Goal: Task Accomplishment & Management: Complete application form

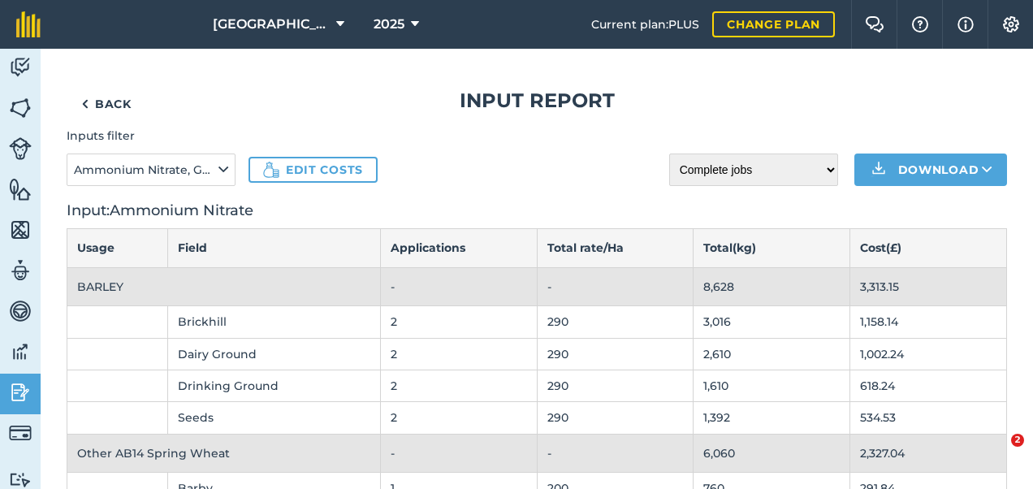
select select "done"
click at [112, 104] on link "Back" at bounding box center [107, 104] width 80 height 32
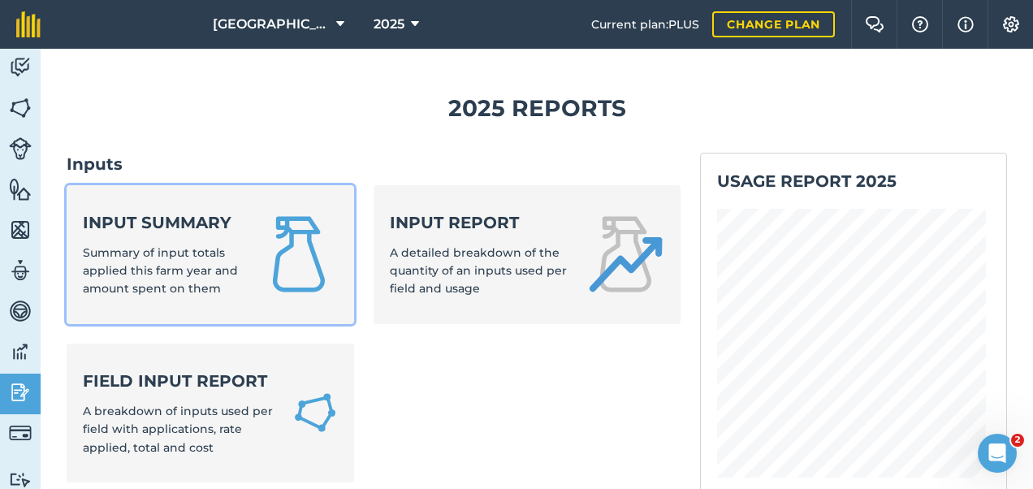
click at [262, 280] on img at bounding box center [299, 254] width 78 height 78
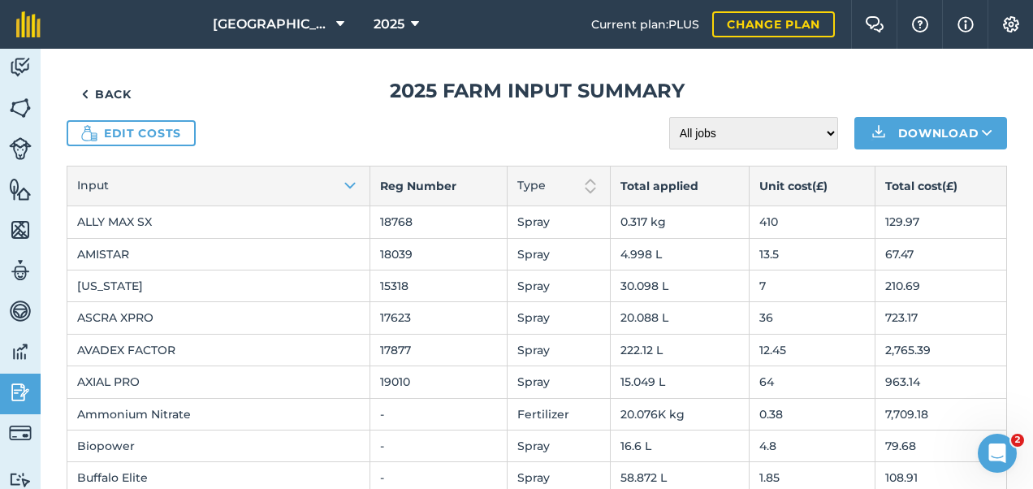
scroll to position [11, 0]
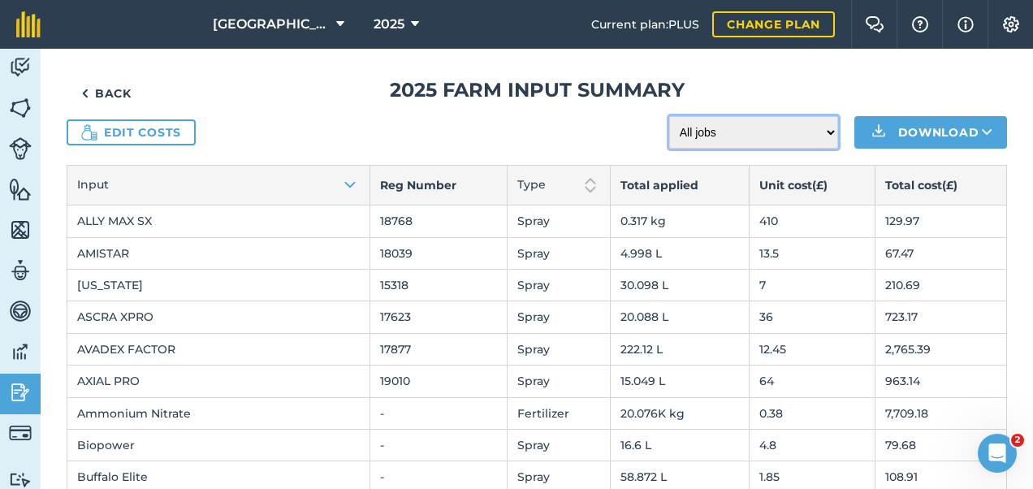
click at [711, 132] on select "All jobs Incomplete jobs Complete jobs" at bounding box center [753, 132] width 169 height 32
select select "done"
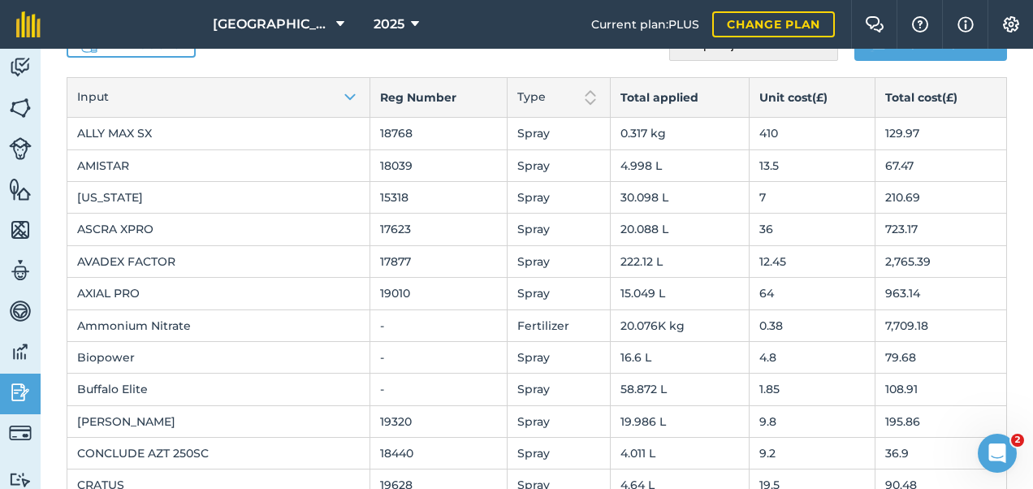
scroll to position [0, 0]
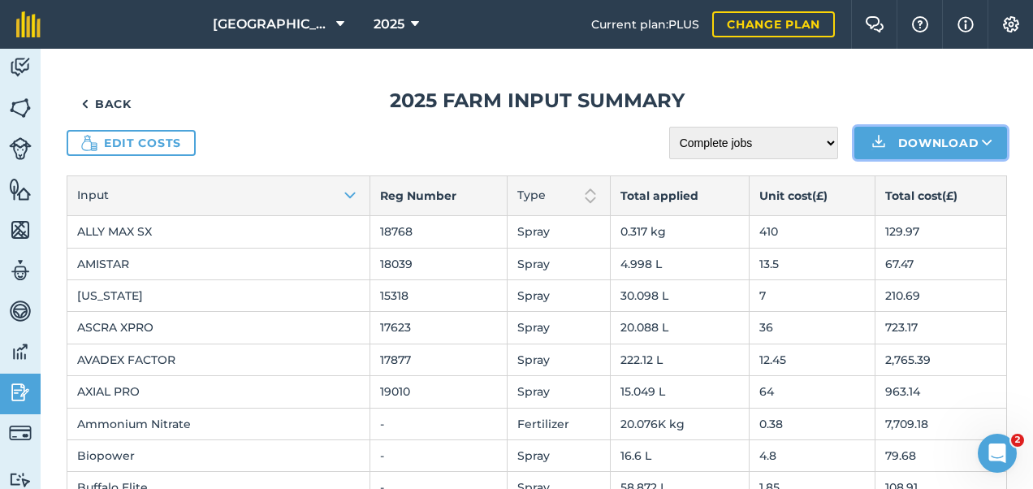
click at [940, 136] on button "Download" at bounding box center [930, 143] width 153 height 32
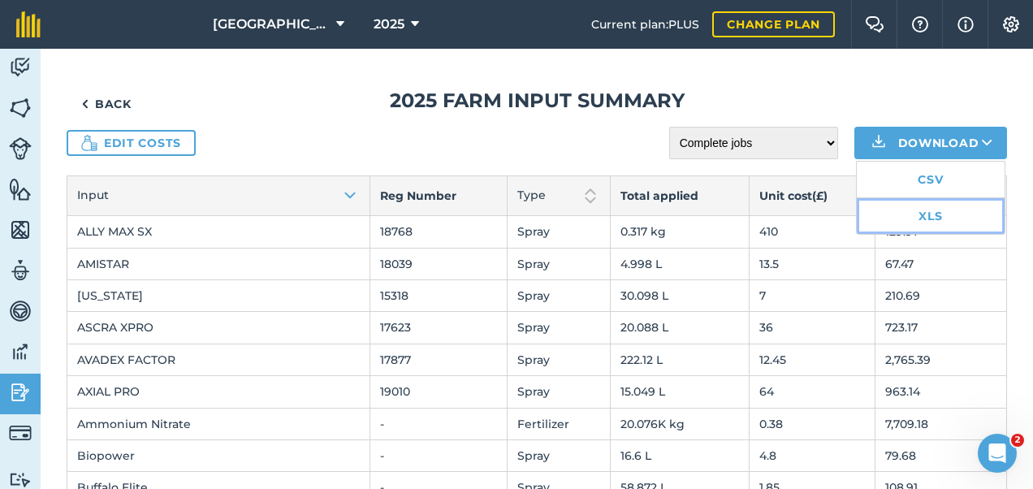
click at [905, 213] on link "XLS" at bounding box center [931, 216] width 148 height 36
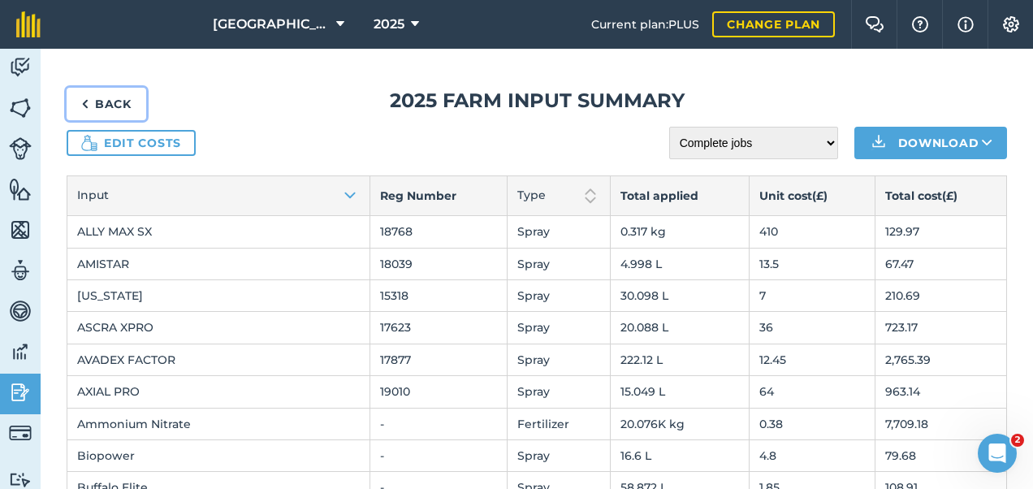
click at [96, 102] on link "Back" at bounding box center [107, 104] width 80 height 32
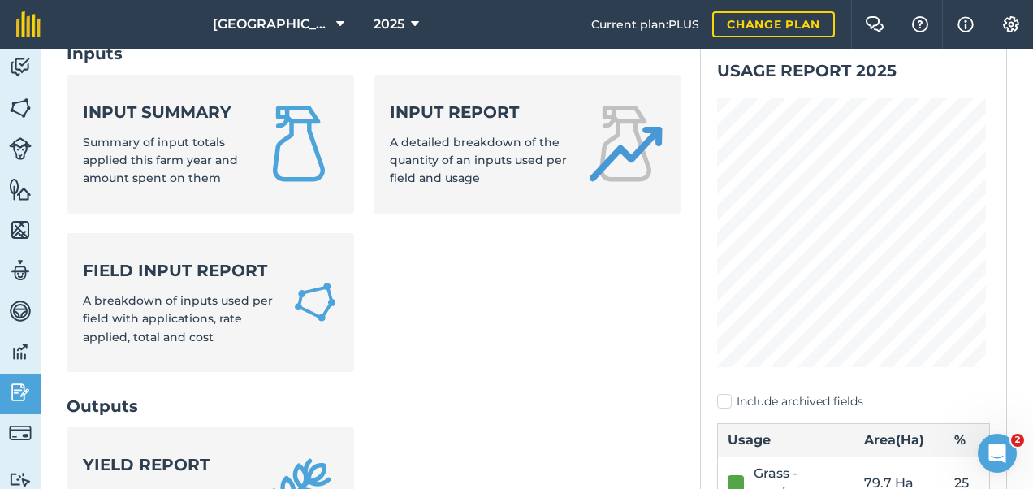
scroll to position [110, 0]
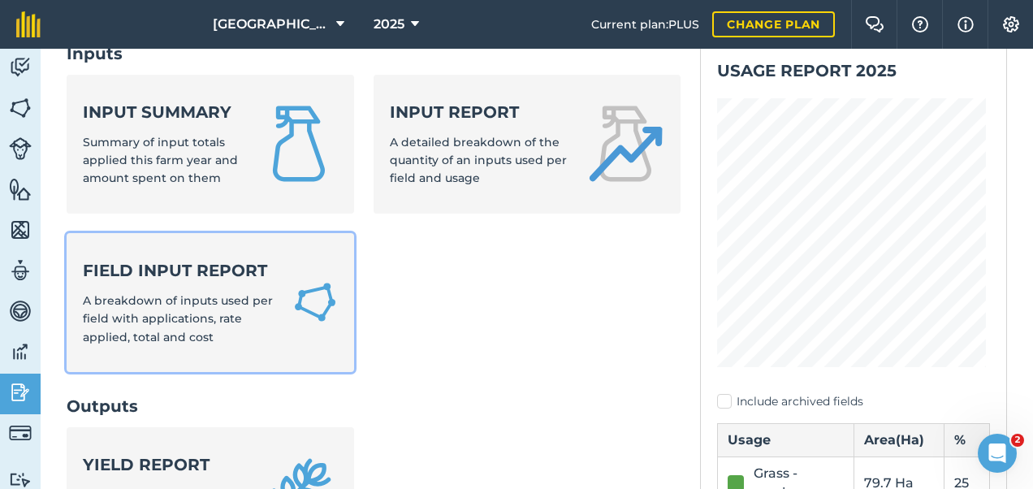
click at [115, 317] on span "A breakdown of inputs used per field with applications, rate applied, total and…" at bounding box center [178, 318] width 190 height 51
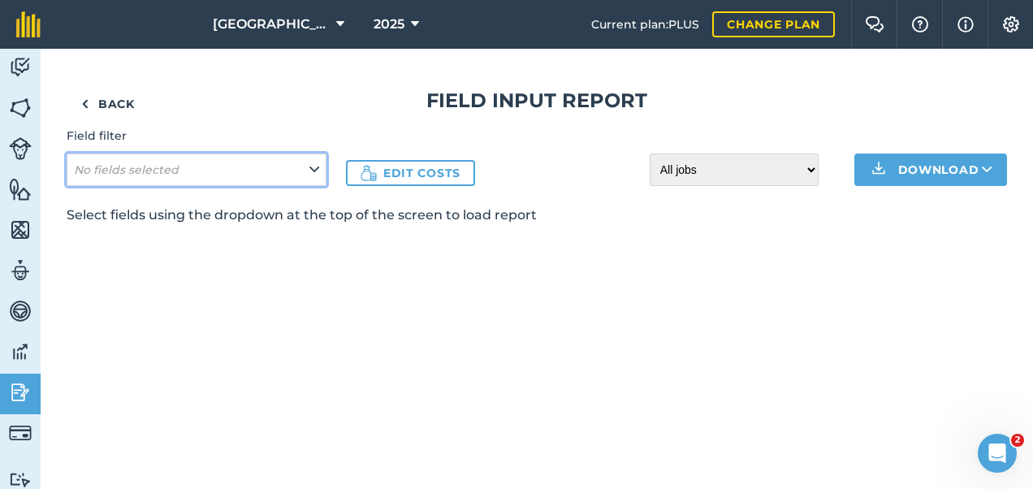
click at [282, 167] on button "No fields selected" at bounding box center [197, 169] width 260 height 32
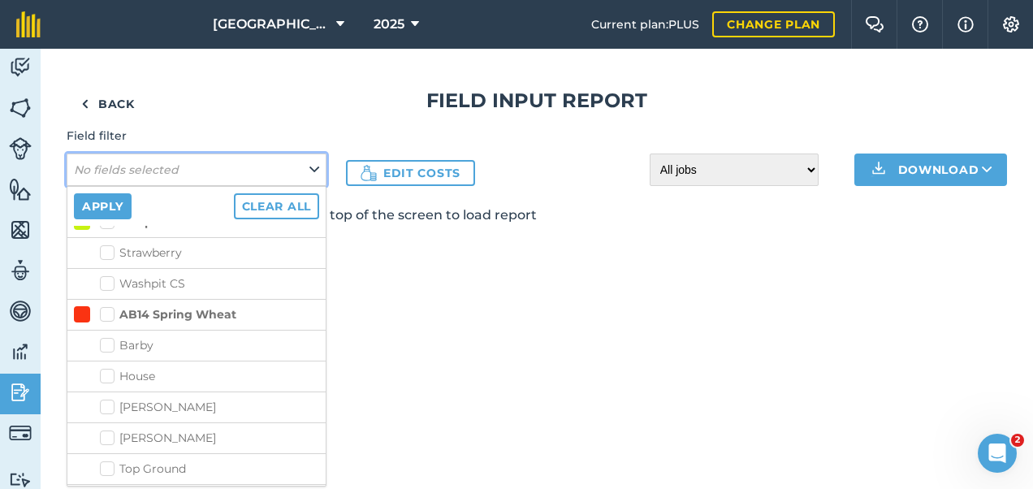
scroll to position [2325, 0]
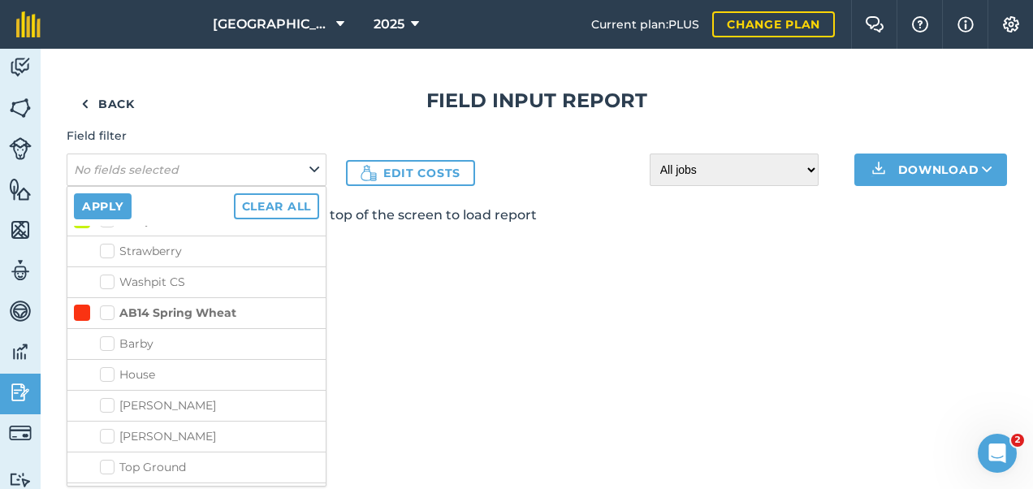
click at [104, 305] on label "AB14 Spring Wheat" at bounding box center [168, 313] width 136 height 17
click at [104, 305] on input "AB14 Spring Wheat" at bounding box center [105, 310] width 11 height 11
checkbox input "true"
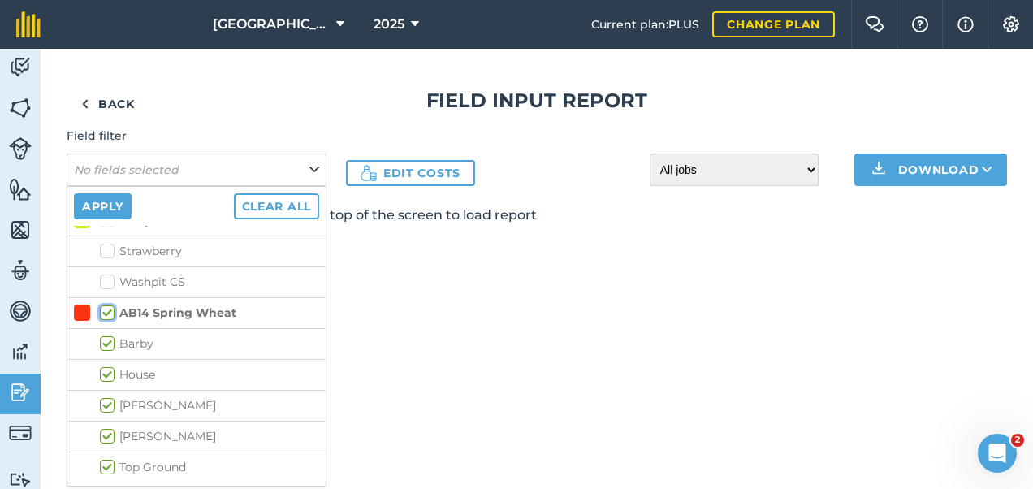
checkbox input "true"
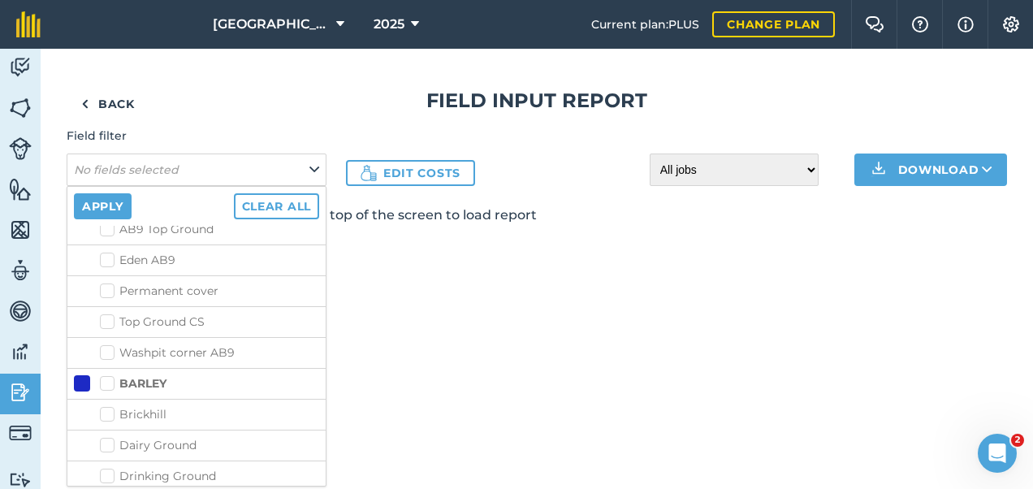
scroll to position [3212, 0]
click at [106, 374] on label "BARLEY" at bounding box center [133, 382] width 67 height 17
click at [106, 374] on input "BARLEY" at bounding box center [105, 379] width 11 height 11
checkbox input "true"
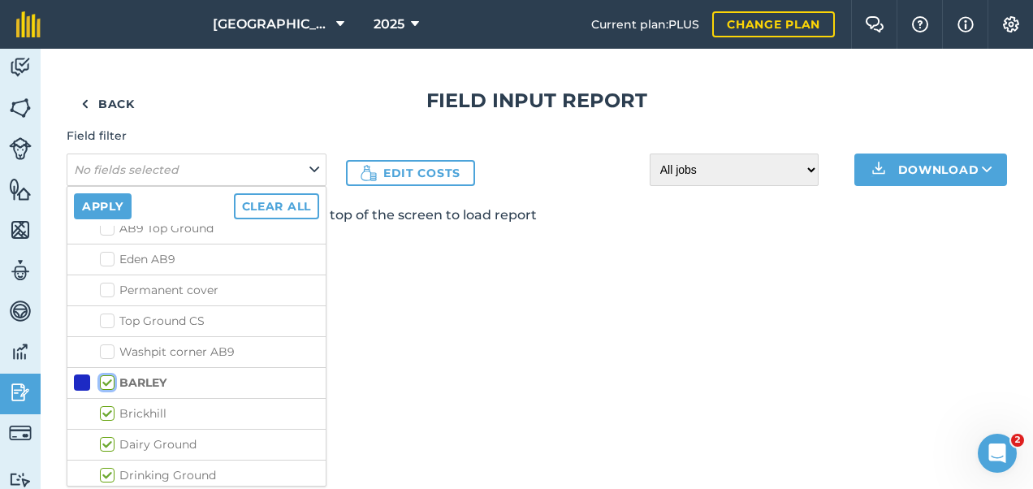
checkbox input "true"
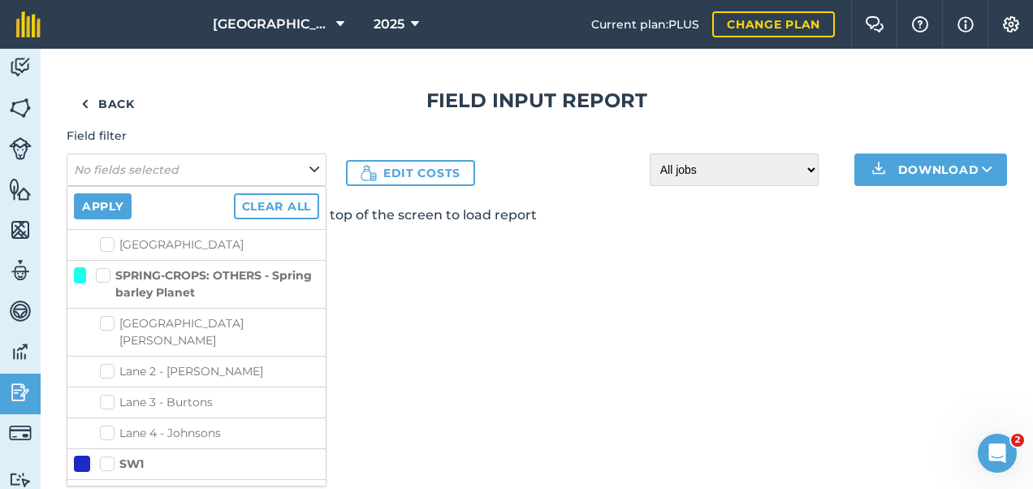
scroll to position [4988, 0]
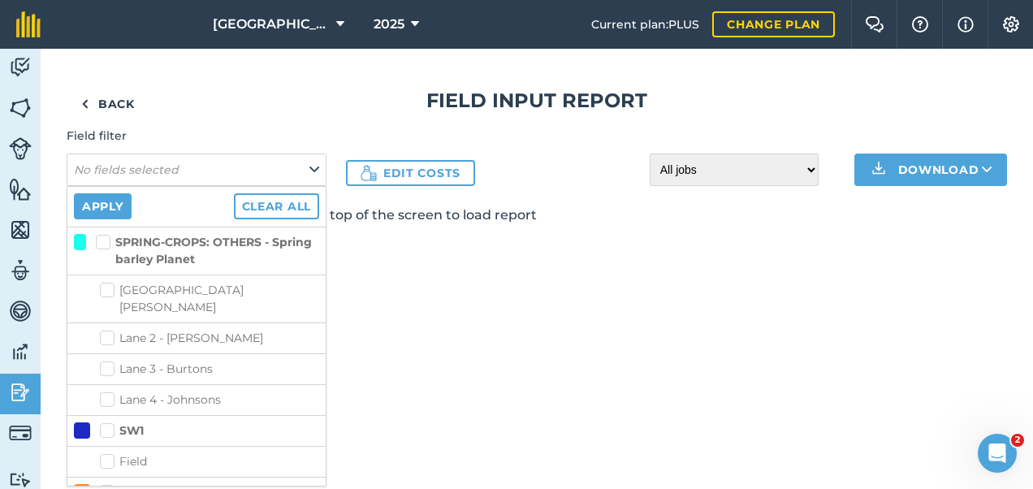
click at [104, 484] on label "WHEAT" at bounding box center [132, 492] width 65 height 17
click at [104, 484] on input "WHEAT" at bounding box center [105, 489] width 11 height 11
checkbox input "true"
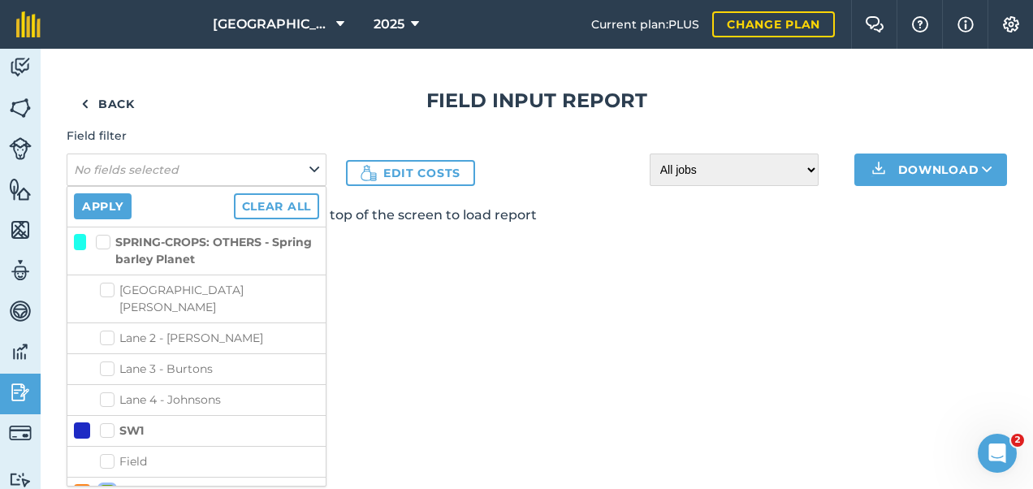
checkbox input "true"
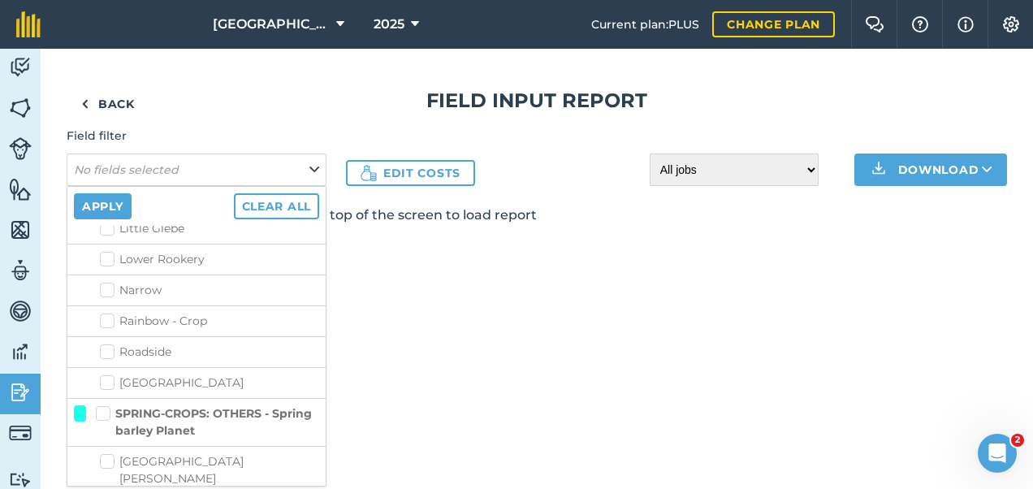
scroll to position [4821, 0]
click at [104, 400] on label "SPRING-CROPS: OTHERS - Spring barley Planet" at bounding box center [207, 417] width 223 height 34
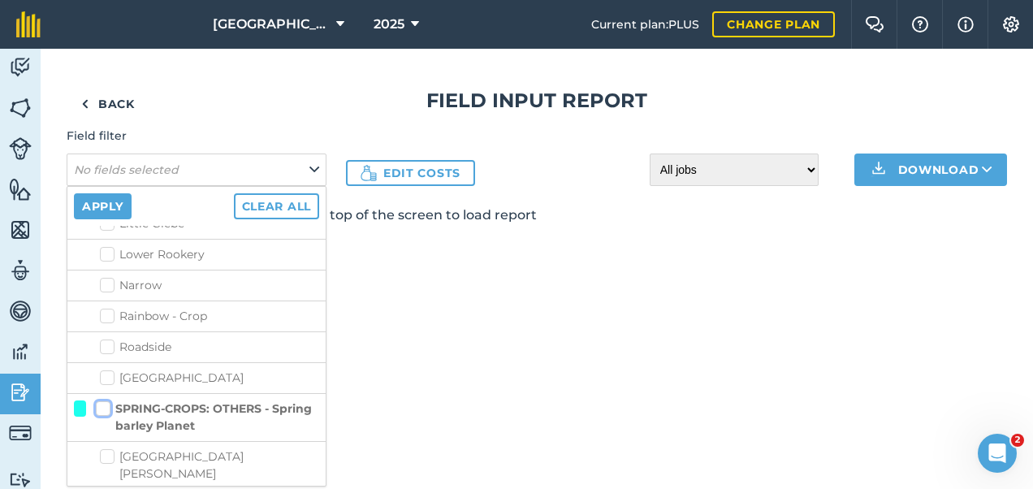
click at [104, 400] on input "SPRING-CROPS: OTHERS - Spring barley Planet" at bounding box center [101, 405] width 11 height 11
checkbox input "true"
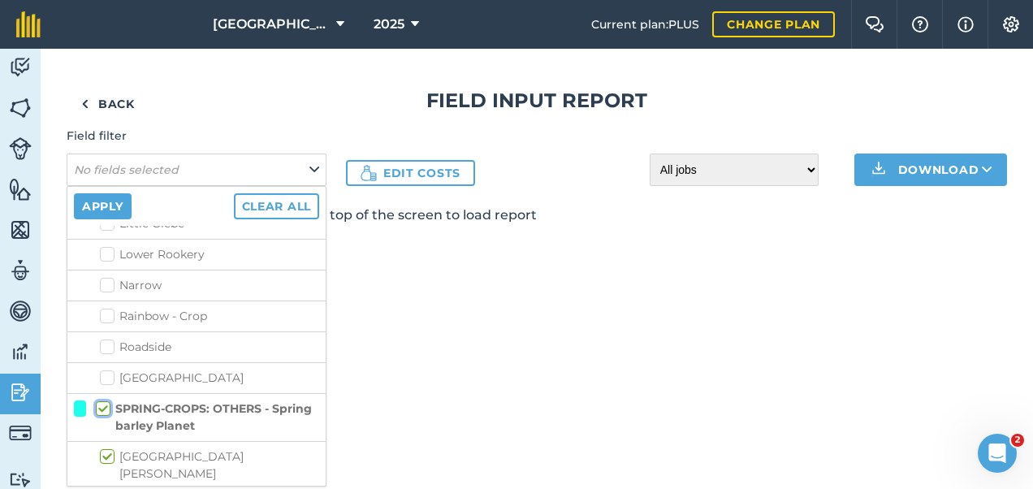
checkbox input "true"
click at [99, 203] on button "Apply" at bounding box center [103, 206] width 58 height 26
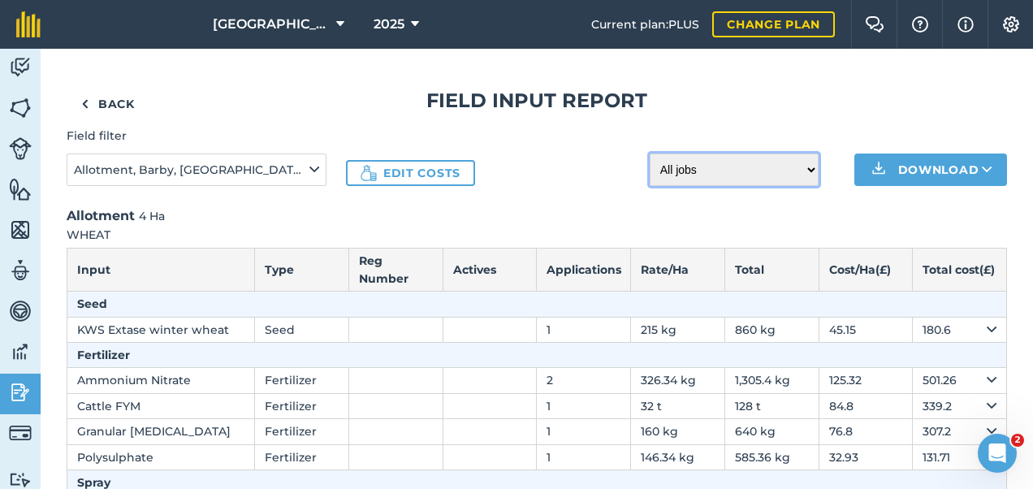
click at [792, 166] on select "All jobs Incomplete jobs Complete jobs" at bounding box center [734, 169] width 169 height 32
select select "done"
click at [650, 153] on select "All jobs Incomplete jobs Complete jobs" at bounding box center [734, 169] width 169 height 32
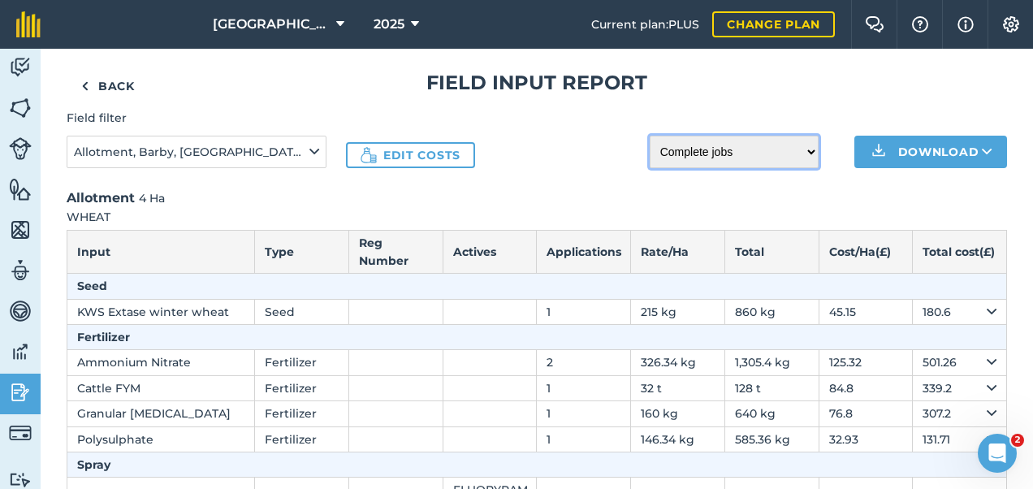
scroll to position [0, 0]
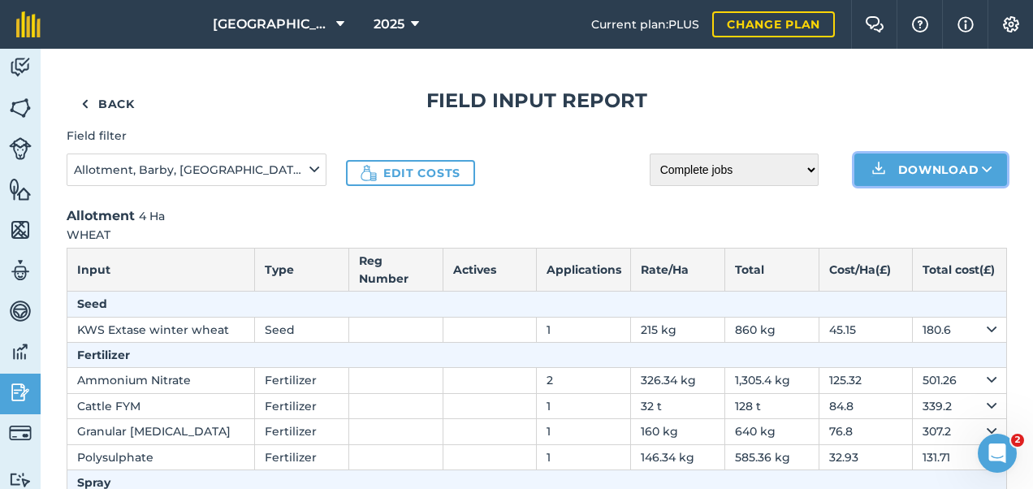
click at [882, 177] on button "Download" at bounding box center [930, 169] width 153 height 32
click at [882, 177] on button "Download CSV XLS" at bounding box center [930, 169] width 153 height 32
click at [995, 440] on icon "Open Intercom Messenger" at bounding box center [995, 451] width 27 height 27
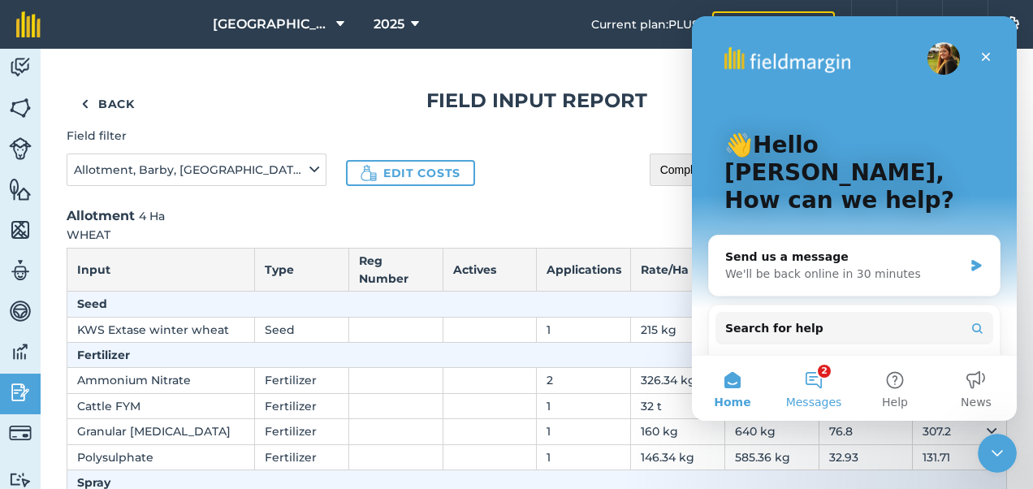
click at [811, 383] on button "2 Messages" at bounding box center [813, 388] width 81 height 65
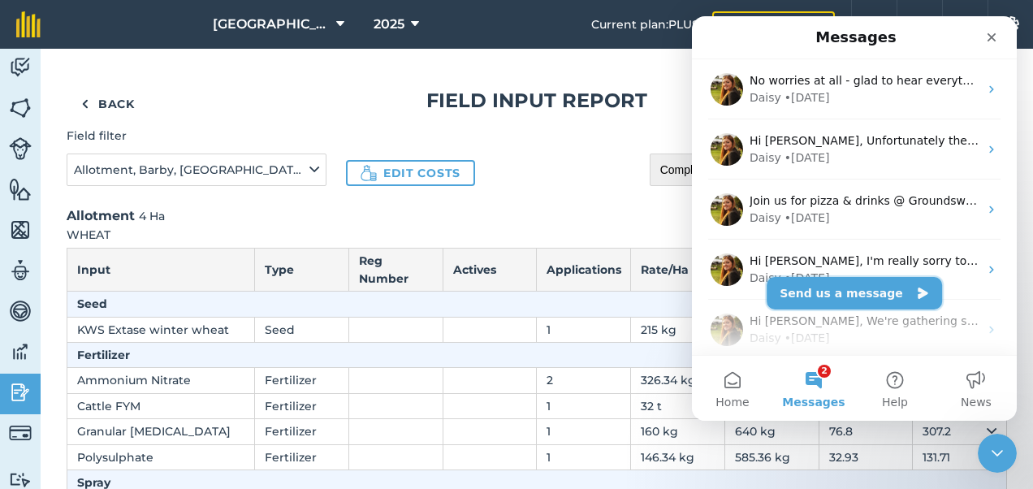
click at [835, 292] on button "Send us a message" at bounding box center [854, 293] width 175 height 32
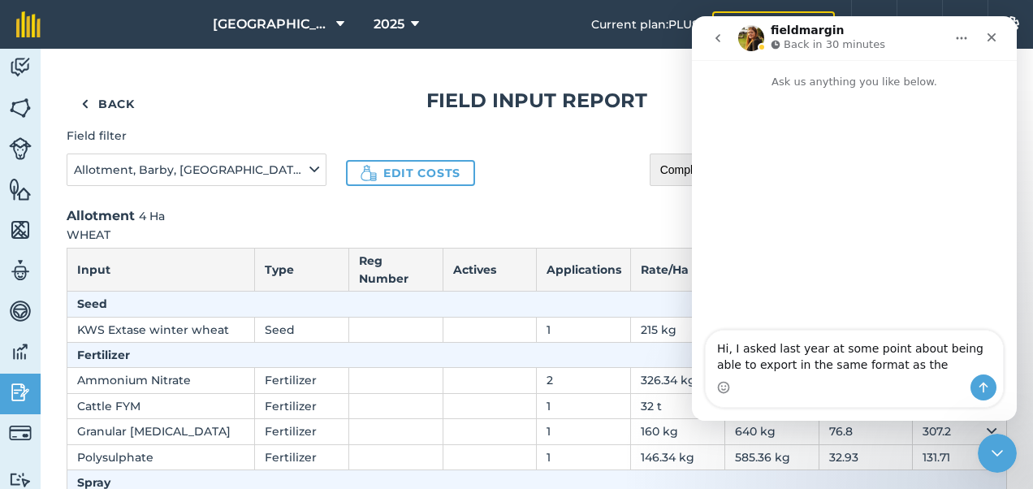
click at [753, 359] on textarea "Hi, I asked last year at some point about being able to export in the same form…" at bounding box center [854, 353] width 297 height 44
click at [923, 365] on textarea "Hi, I asked last year at some point about being able to export reports in the s…" at bounding box center [854, 353] width 297 height 44
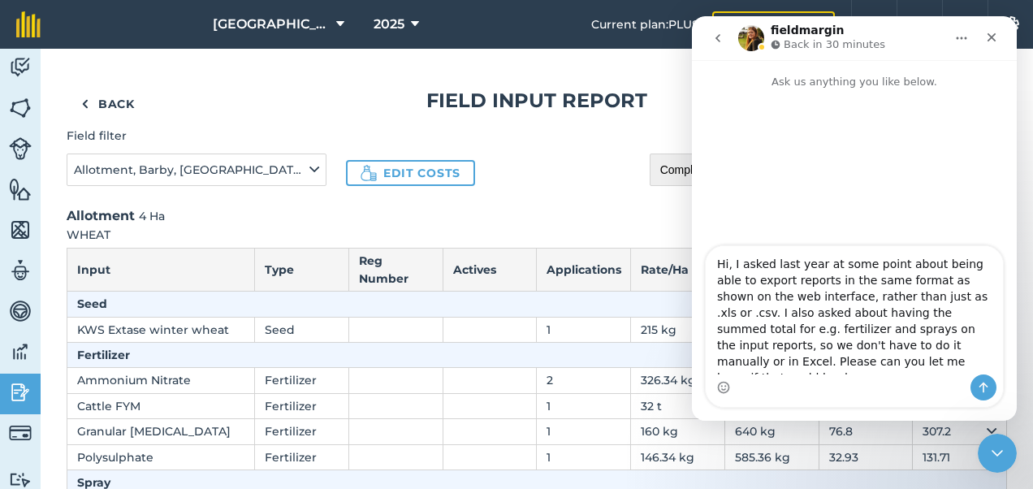
type textarea "Hi, I asked last year at some point about being able to export reports in the s…"
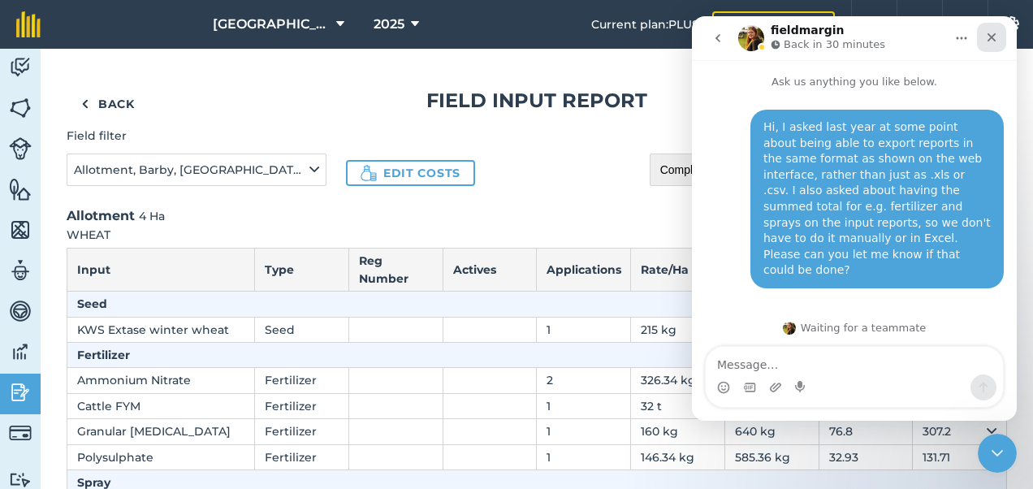
click at [992, 35] on icon "Close" at bounding box center [992, 37] width 9 height 9
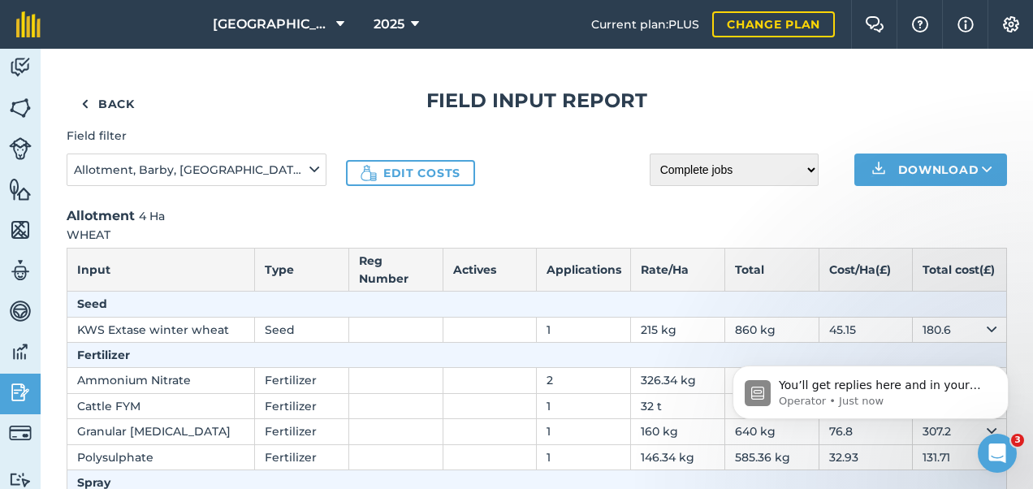
scroll to position [47, 0]
click at [18, 109] on img at bounding box center [20, 108] width 23 height 24
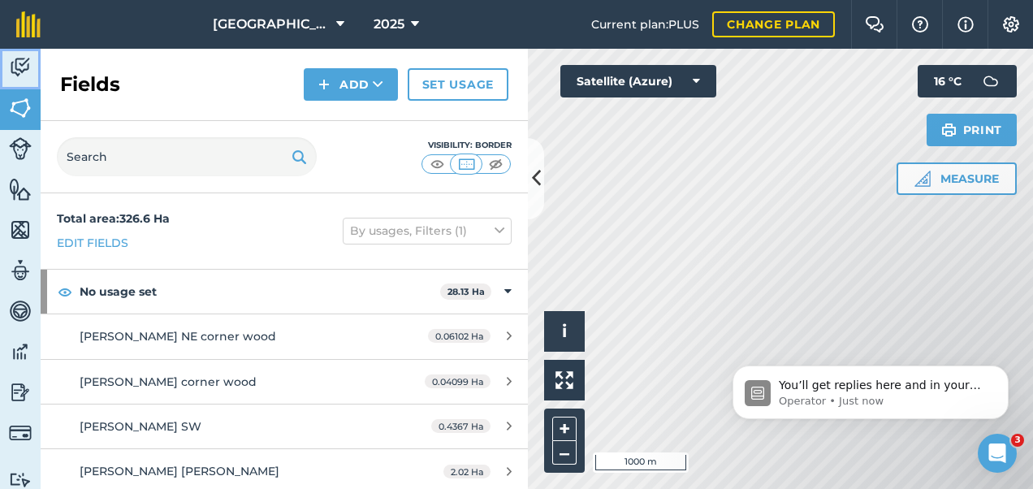
click at [19, 67] on img at bounding box center [20, 67] width 23 height 24
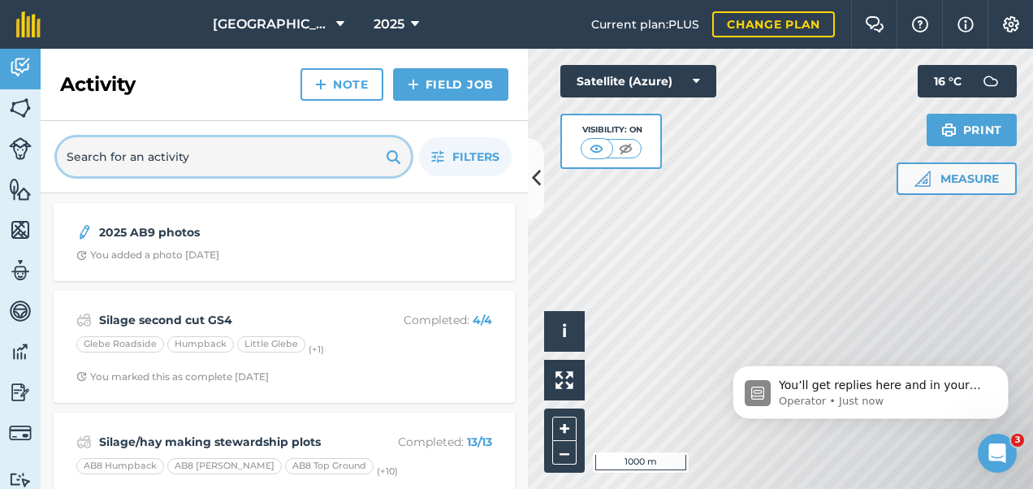
click at [201, 162] on input "text" at bounding box center [234, 156] width 354 height 39
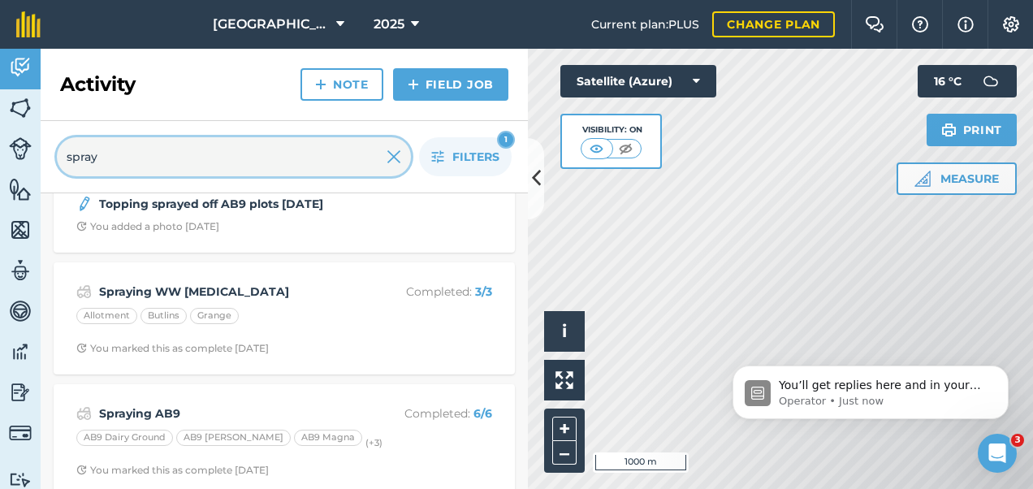
scroll to position [361, 0]
type input "spray"
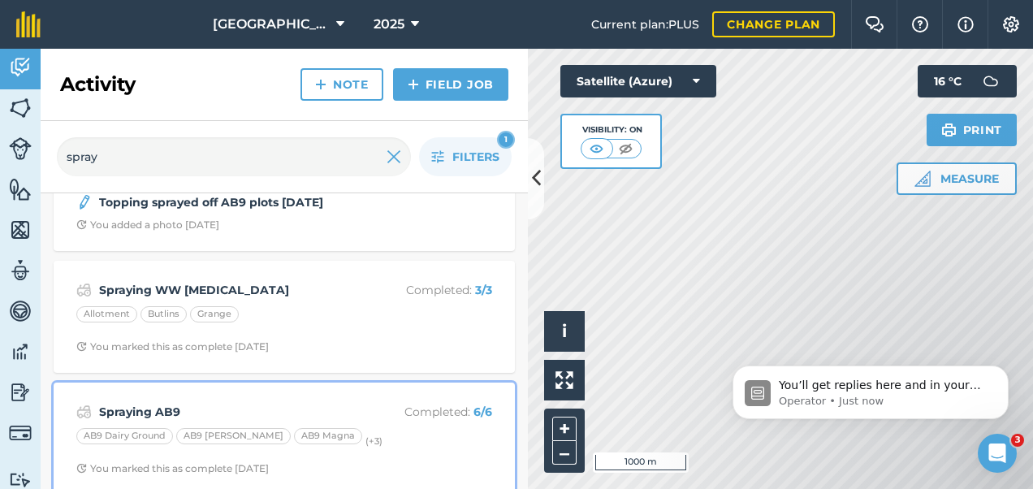
click at [334, 406] on strong "Spraying AB9" at bounding box center [227, 412] width 257 height 18
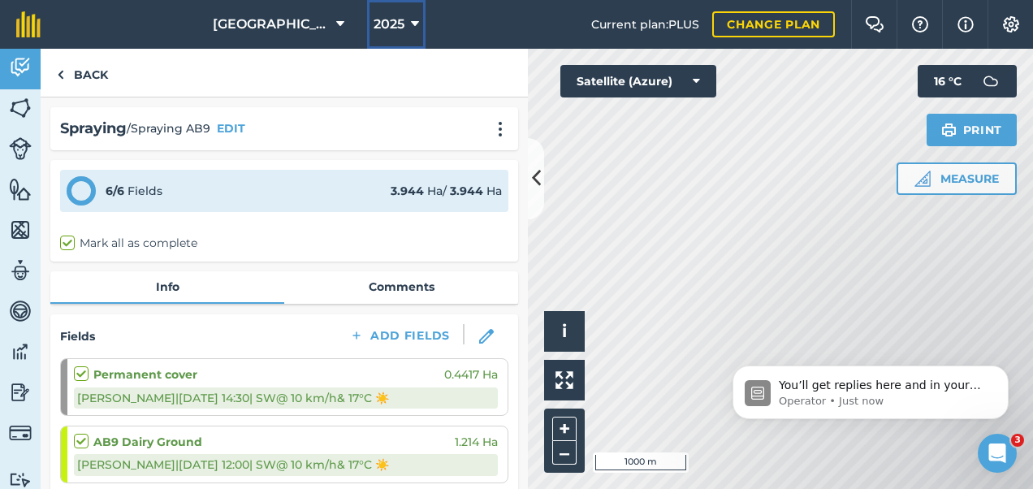
click at [395, 21] on span "2025" at bounding box center [389, 24] width 31 height 19
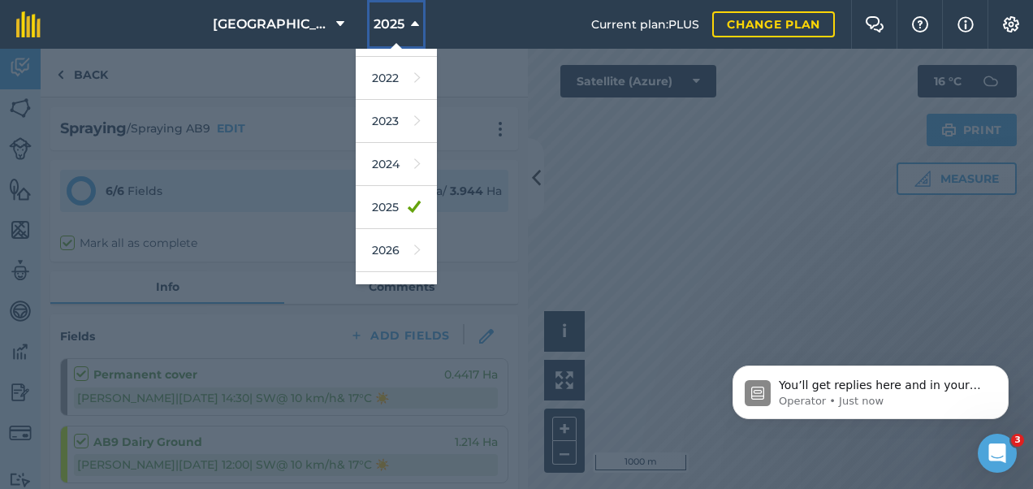
scroll to position [235, 0]
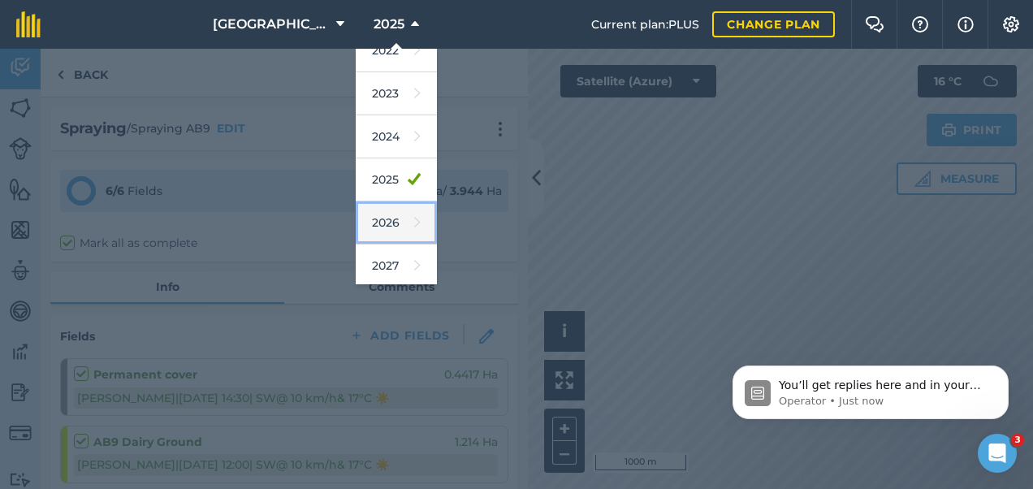
click at [390, 215] on link "2026" at bounding box center [396, 222] width 81 height 43
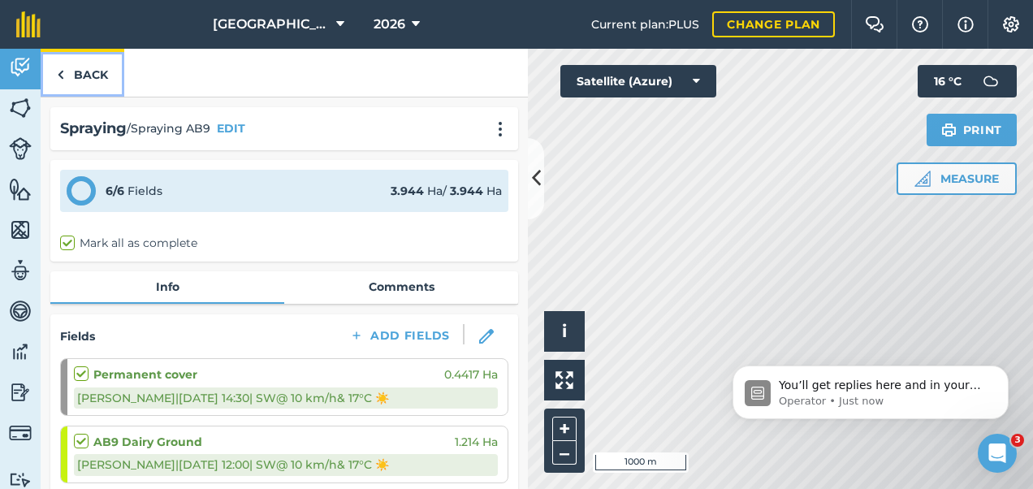
click at [80, 73] on link "Back" at bounding box center [83, 73] width 84 height 48
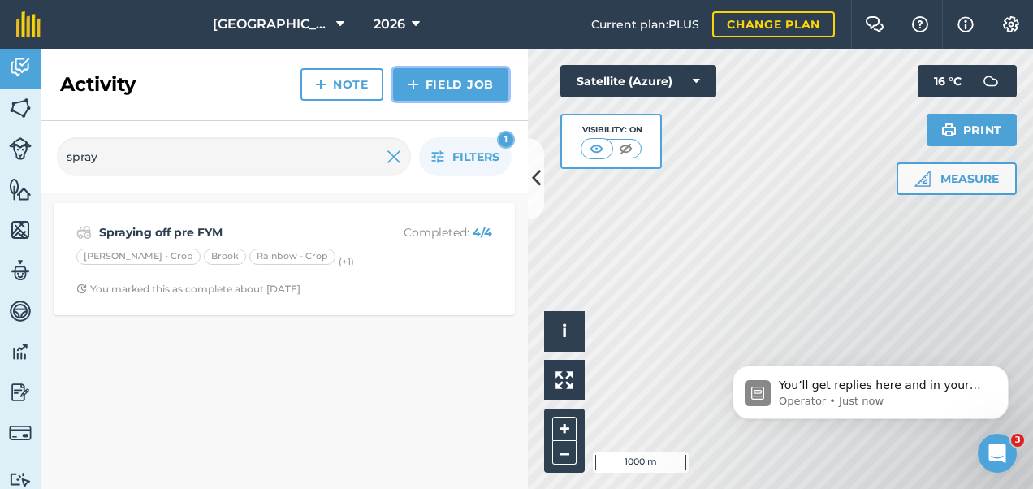
click at [438, 86] on link "Field Job" at bounding box center [450, 84] width 115 height 32
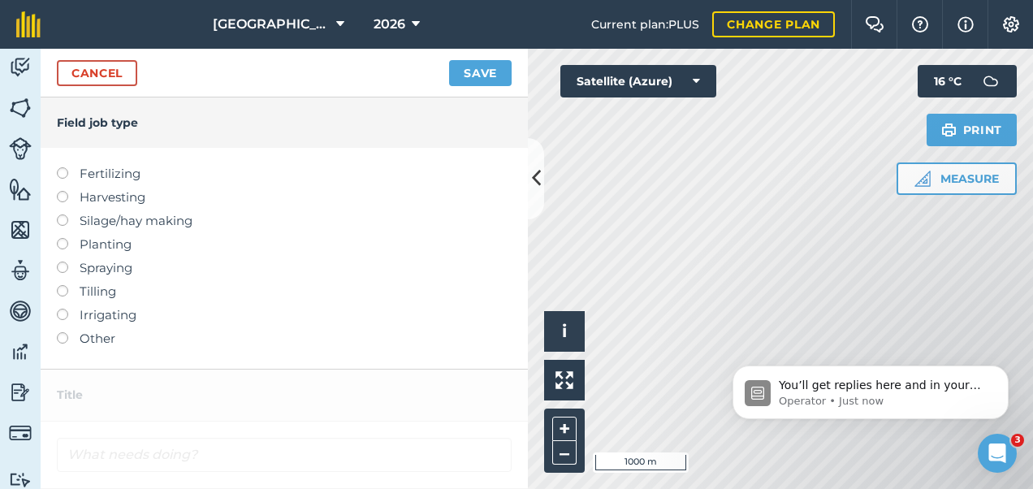
click at [63, 261] on label at bounding box center [68, 261] width 23 height 0
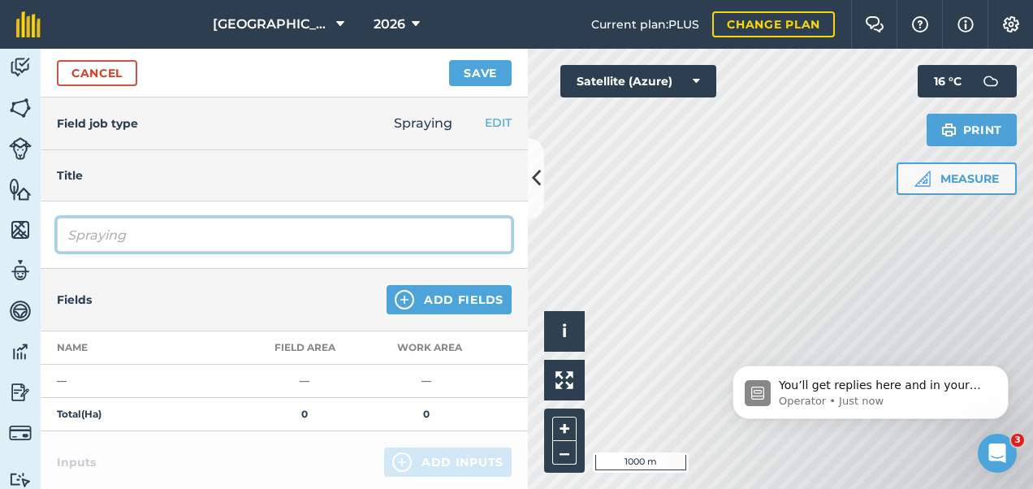
click at [179, 234] on input "Spraying" at bounding box center [284, 235] width 455 height 34
type input "Spraying Strawberry and Top Ground CS"
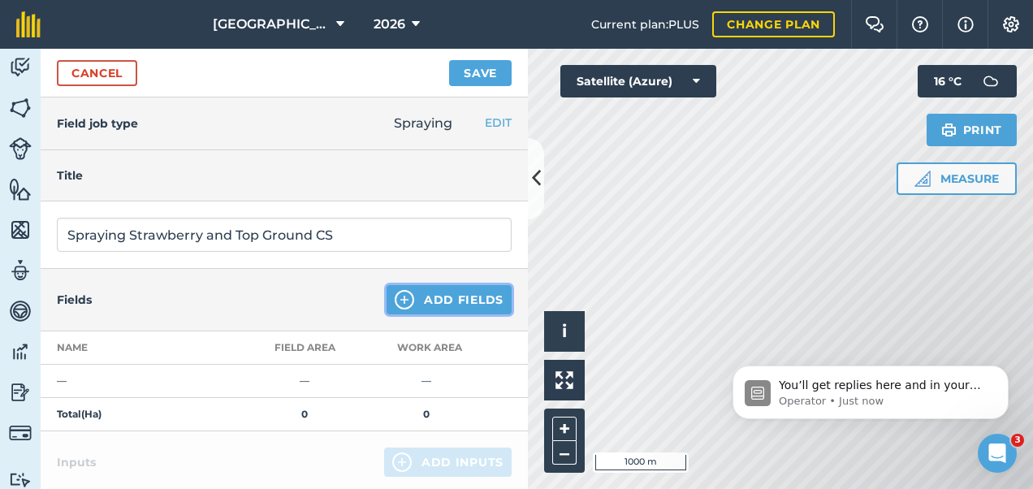
click at [439, 292] on button "Add Fields" at bounding box center [449, 299] width 125 height 29
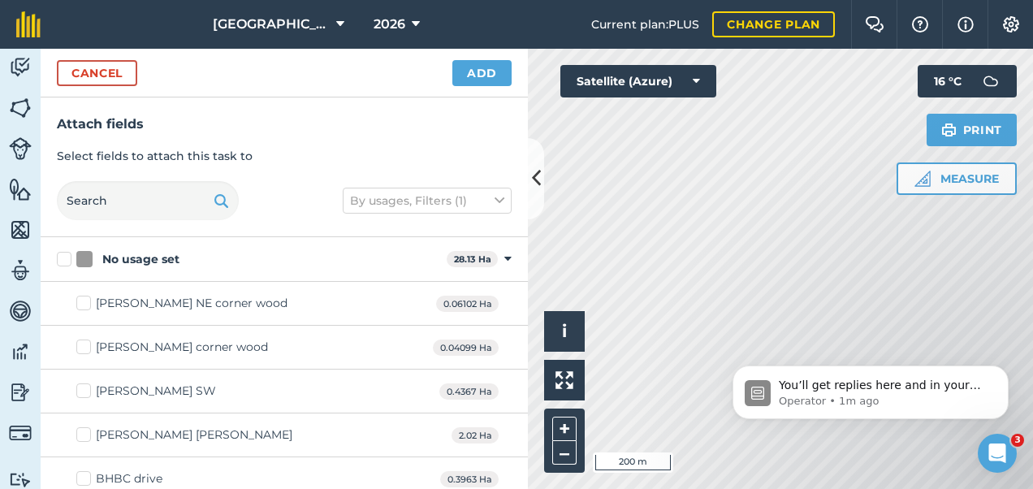
checkbox input "true"
click at [492, 73] on button "Add" at bounding box center [481, 73] width 59 height 26
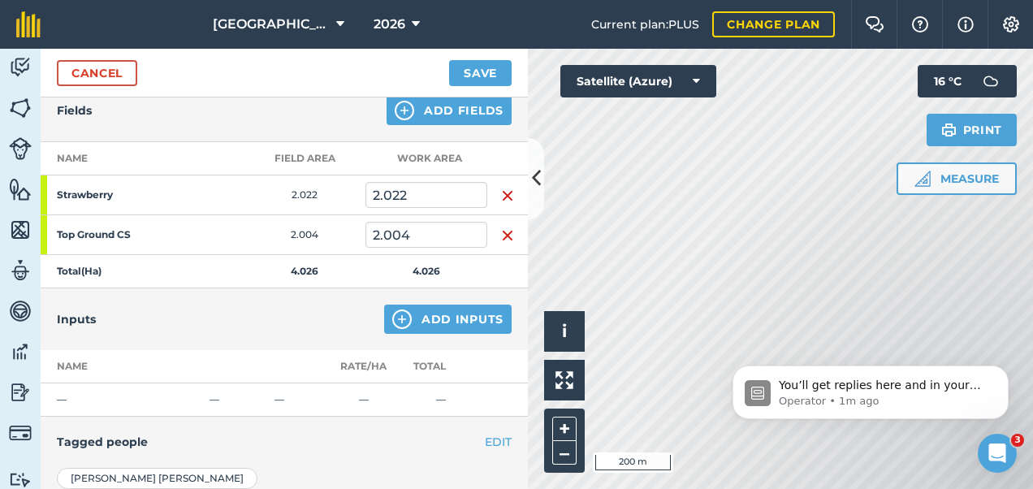
scroll to position [204, 0]
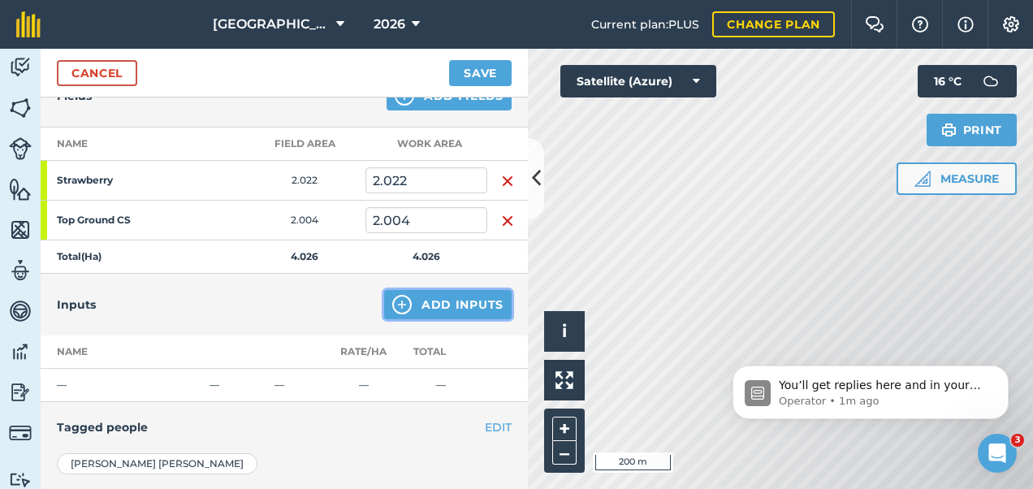
click at [454, 309] on button "Add Inputs" at bounding box center [448, 304] width 128 height 29
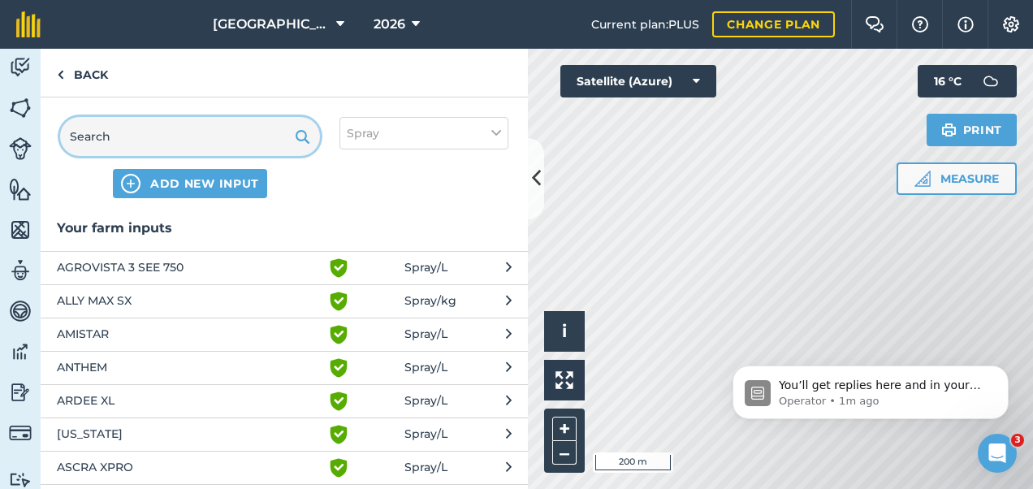
click at [227, 136] on input "text" at bounding box center [190, 136] width 260 height 39
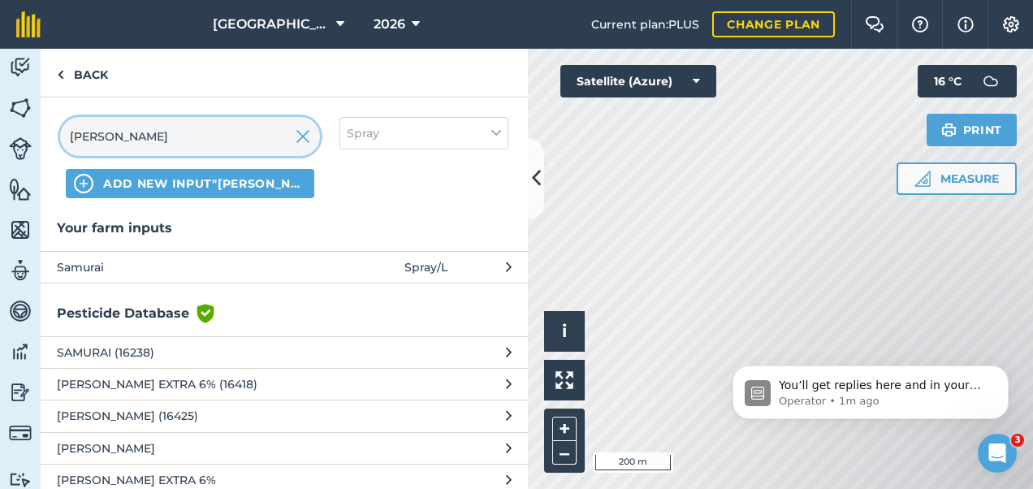
type input "[PERSON_NAME]"
click at [161, 258] on span "Samurai" at bounding box center [190, 267] width 266 height 18
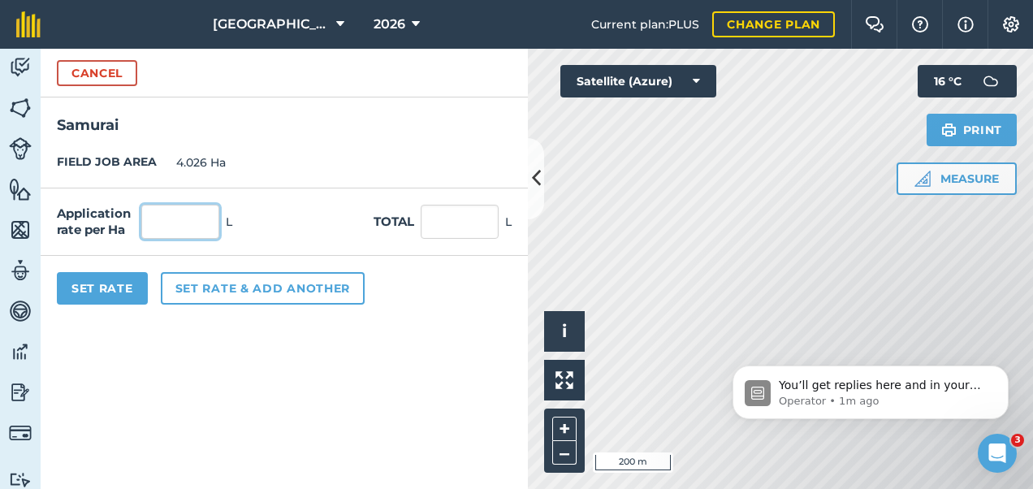
click at [186, 233] on input "text" at bounding box center [180, 222] width 78 height 34
type input "4"
type input "16.104"
click at [468, 232] on input "16.104" at bounding box center [460, 222] width 78 height 34
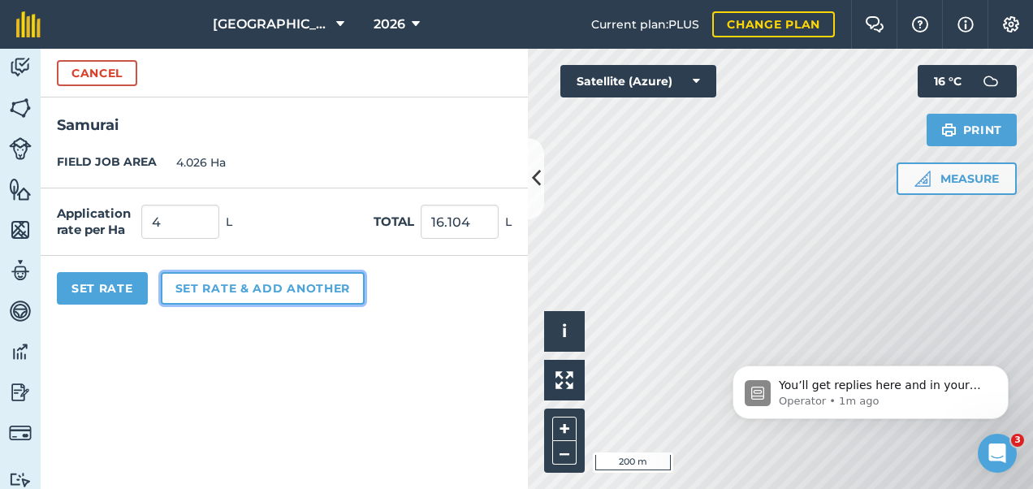
click at [267, 284] on button "Set rate & add another" at bounding box center [263, 288] width 204 height 32
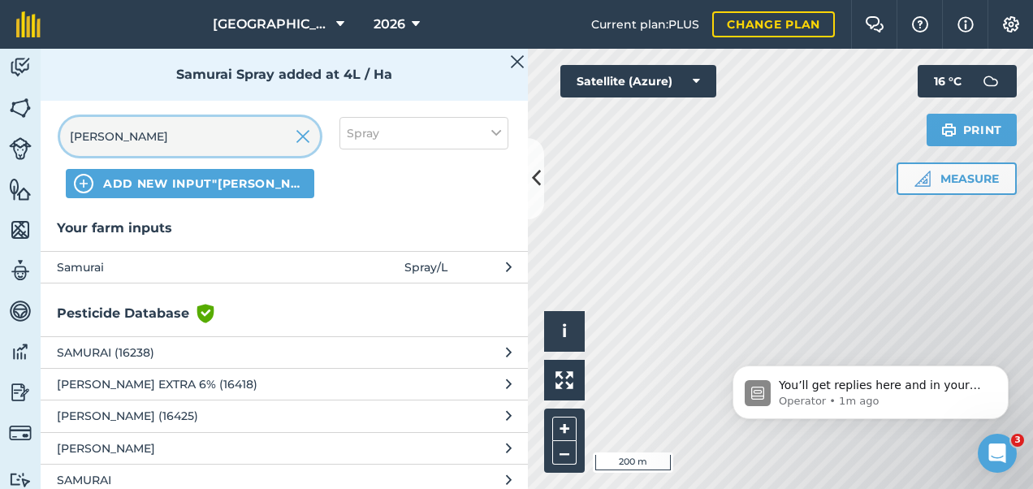
click at [175, 145] on input "[PERSON_NAME]" at bounding box center [190, 136] width 260 height 39
type input "S"
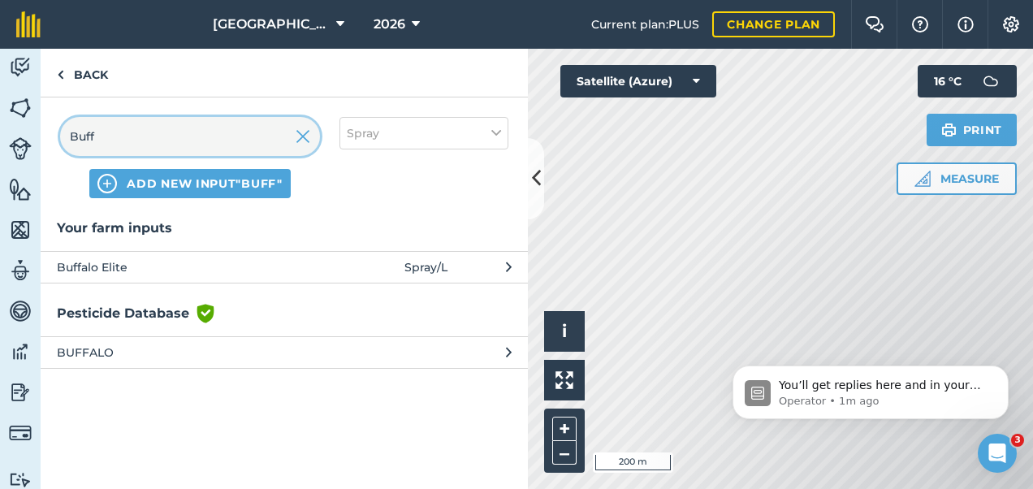
type input "Buff"
click at [140, 266] on span "Buffalo Elite" at bounding box center [190, 267] width 266 height 18
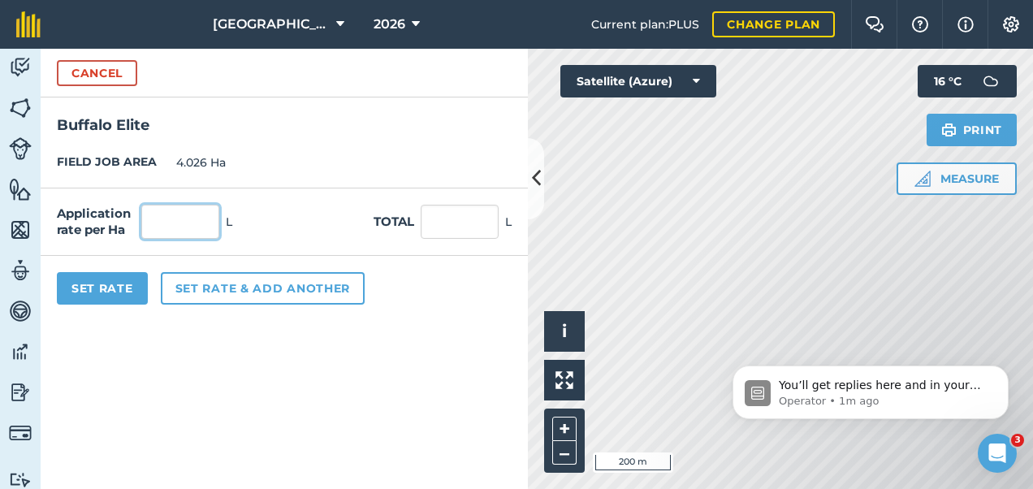
click at [184, 219] on input "text" at bounding box center [180, 222] width 78 height 34
type input "0.5"
type input "2.013"
click at [464, 231] on input "2.013" at bounding box center [460, 222] width 78 height 34
click at [417, 390] on form "Cancel [GEOGRAPHIC_DATA] JOB AREA 4.026 Ha Application rate per Ha 0.5 L Total …" at bounding box center [284, 269] width 487 height 440
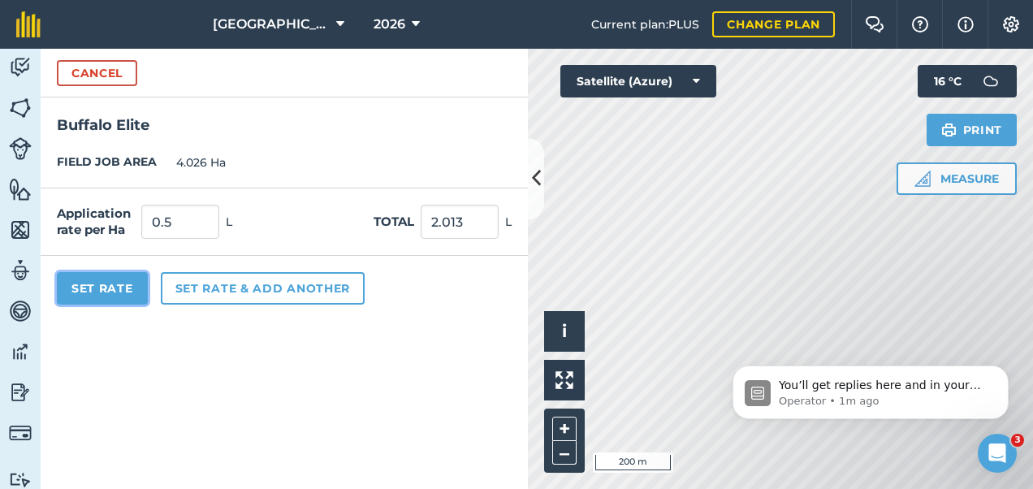
click at [123, 292] on button "Set Rate" at bounding box center [102, 288] width 91 height 32
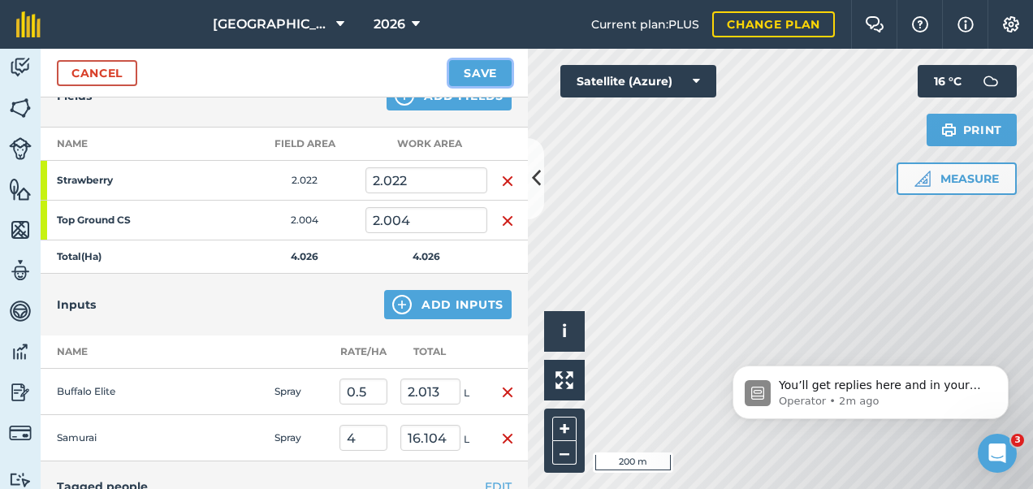
click at [473, 67] on button "Save" at bounding box center [480, 73] width 63 height 26
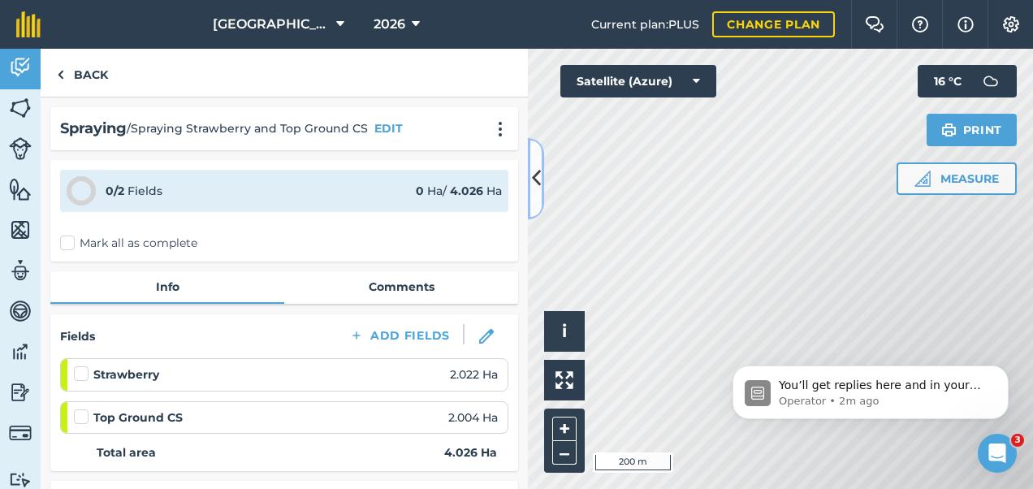
click at [543, 174] on button at bounding box center [536, 178] width 16 height 81
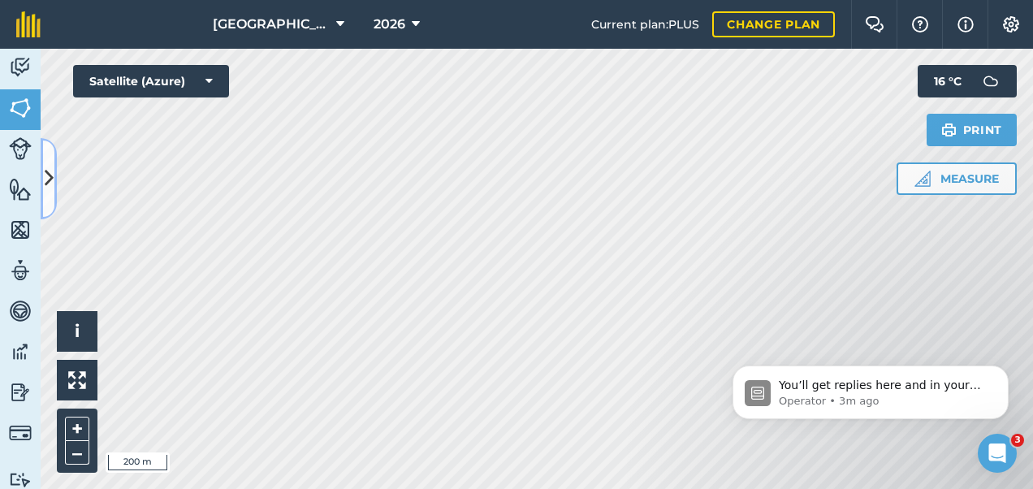
click at [50, 164] on icon at bounding box center [49, 178] width 9 height 28
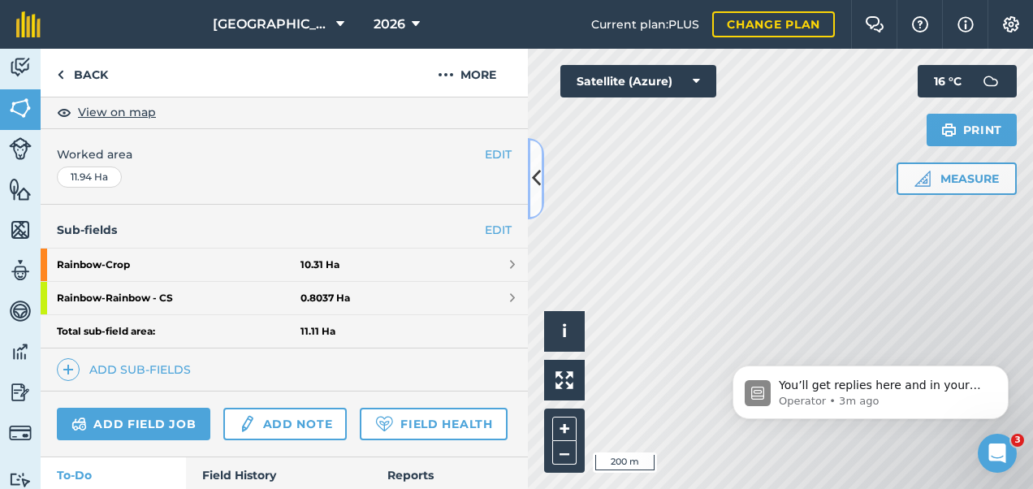
scroll to position [296, 0]
click at [900, 344] on body "You’ll get replies here and in your email: ✉️ [PERSON_NAME][EMAIL_ADDRESS][DOMA…" at bounding box center [871, 388] width 312 height 101
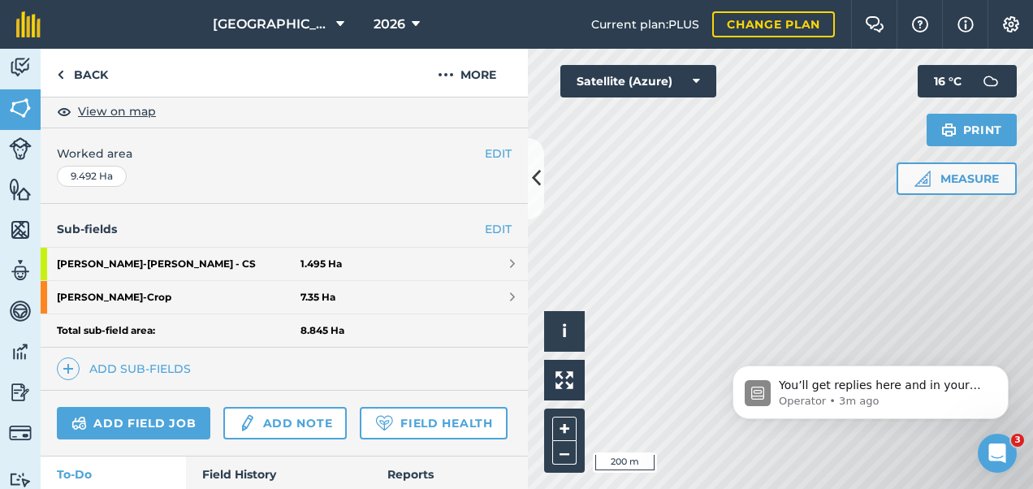
click at [897, 349] on body "You’ll get replies here and in your email: ✉️ [PERSON_NAME][EMAIL_ADDRESS][DOMA…" at bounding box center [871, 388] width 312 height 101
click at [13, 61] on img at bounding box center [20, 67] width 23 height 24
